Goal: Find specific page/section: Find specific page/section

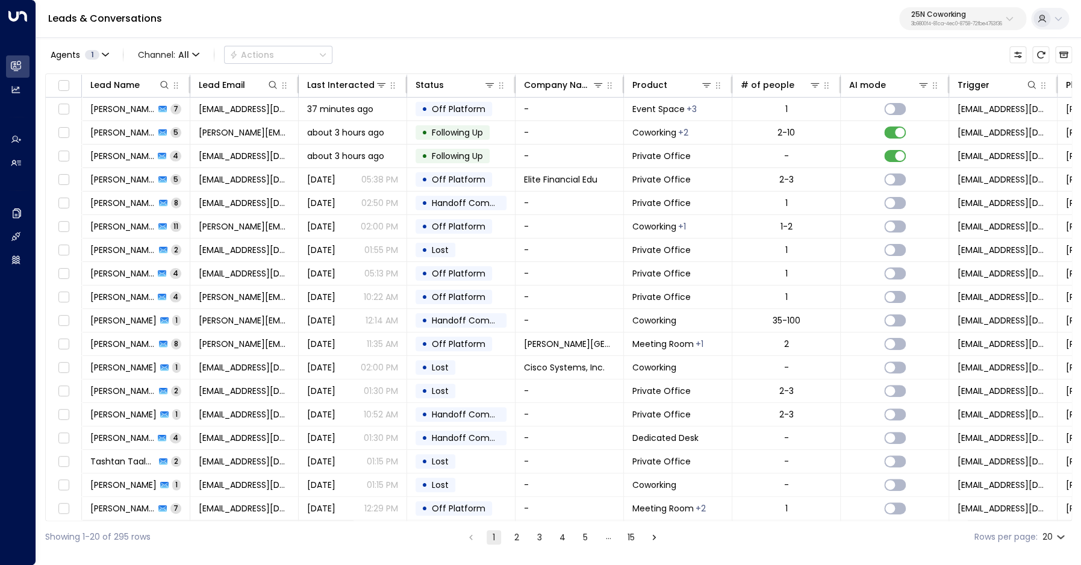
click at [954, 8] on button "25N Coworking 3b9800f4-81ca-4ec0-8758-72fbe4763f36" at bounding box center [962, 18] width 127 height 23
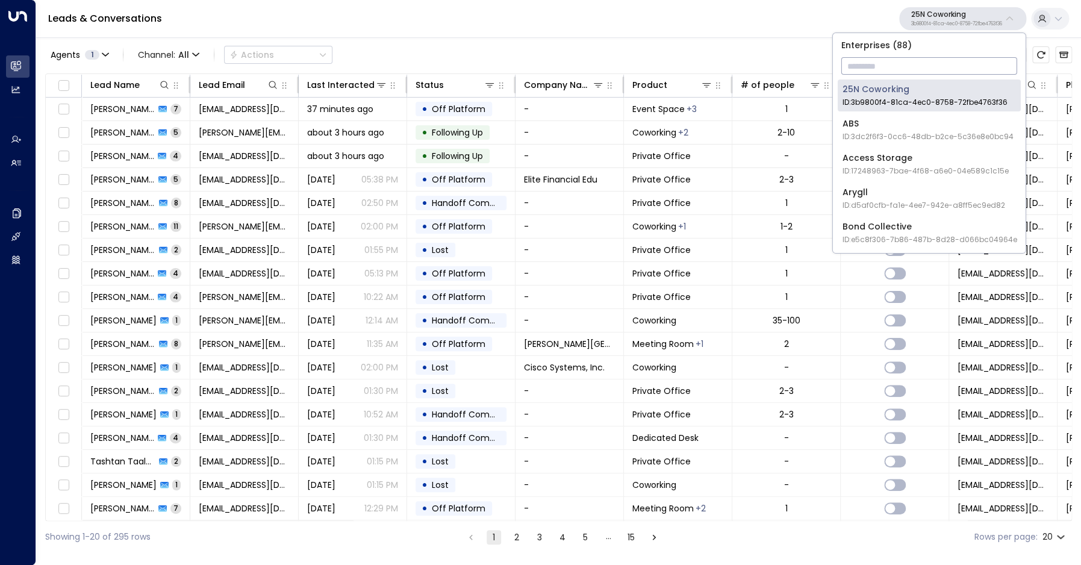
click at [953, 13] on p "25N Coworking" at bounding box center [956, 14] width 91 height 7
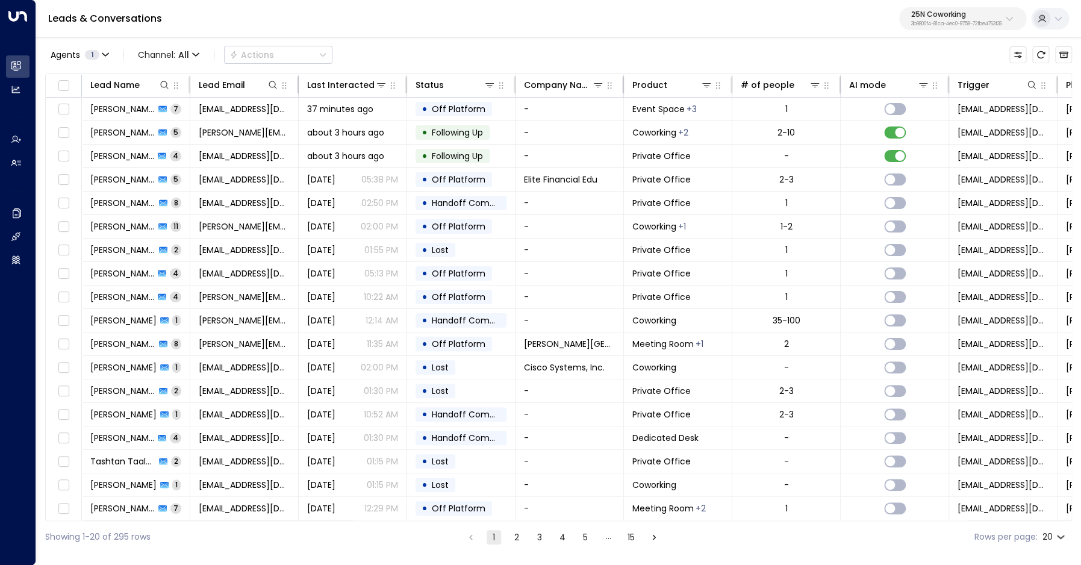
click at [953, 14] on p "25N Coworking" at bounding box center [956, 14] width 91 height 7
type input "*********"
click at [881, 107] on span "ID: bc340fee-f559-48fc-84eb-70f3f6817ad8" at bounding box center [923, 102] width 162 height 11
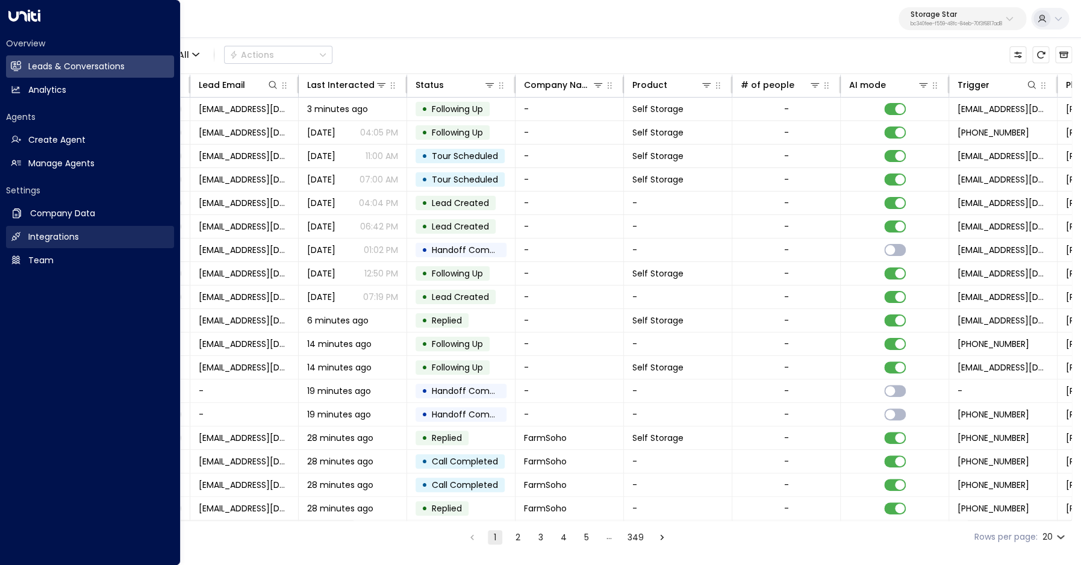
click at [56, 237] on h2 "Integrations" at bounding box center [53, 237] width 51 height 13
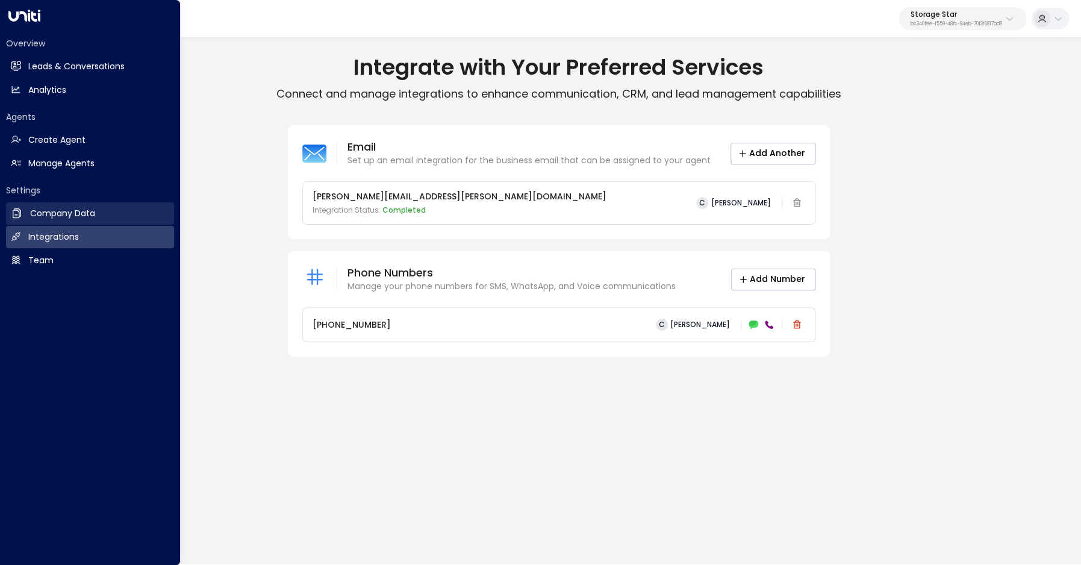
click at [37, 218] on h2 "Company Data" at bounding box center [62, 213] width 65 height 13
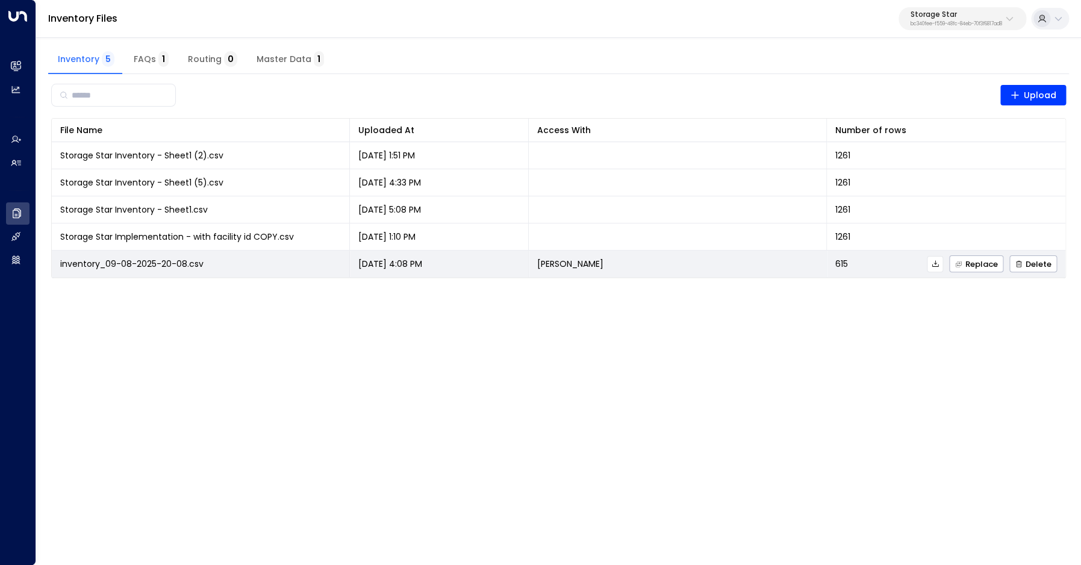
click at [938, 266] on icon at bounding box center [935, 264] width 8 height 8
